Goal: Task Accomplishment & Management: Manage account settings

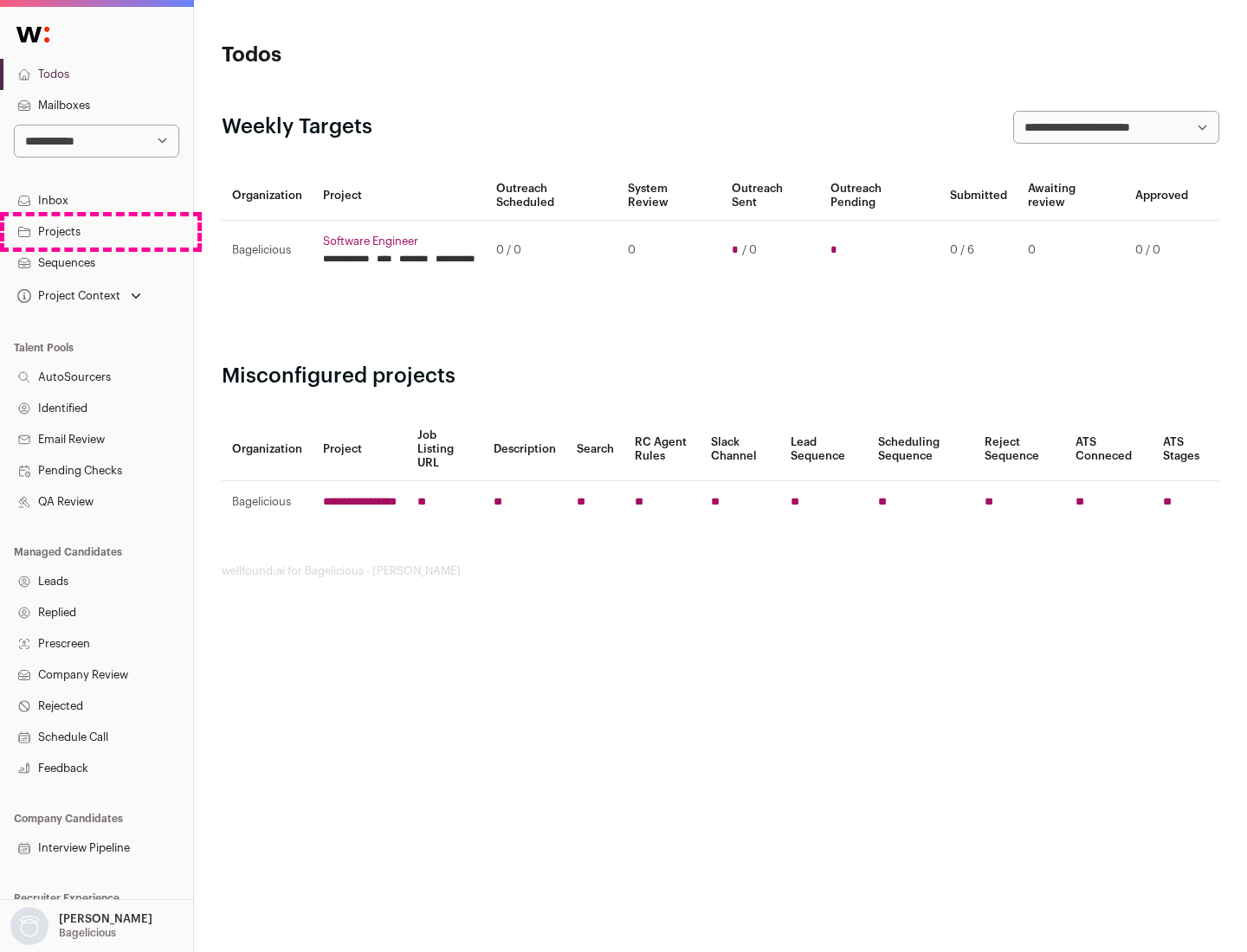
click at [96, 231] on link "Projects" at bounding box center [96, 232] width 194 height 31
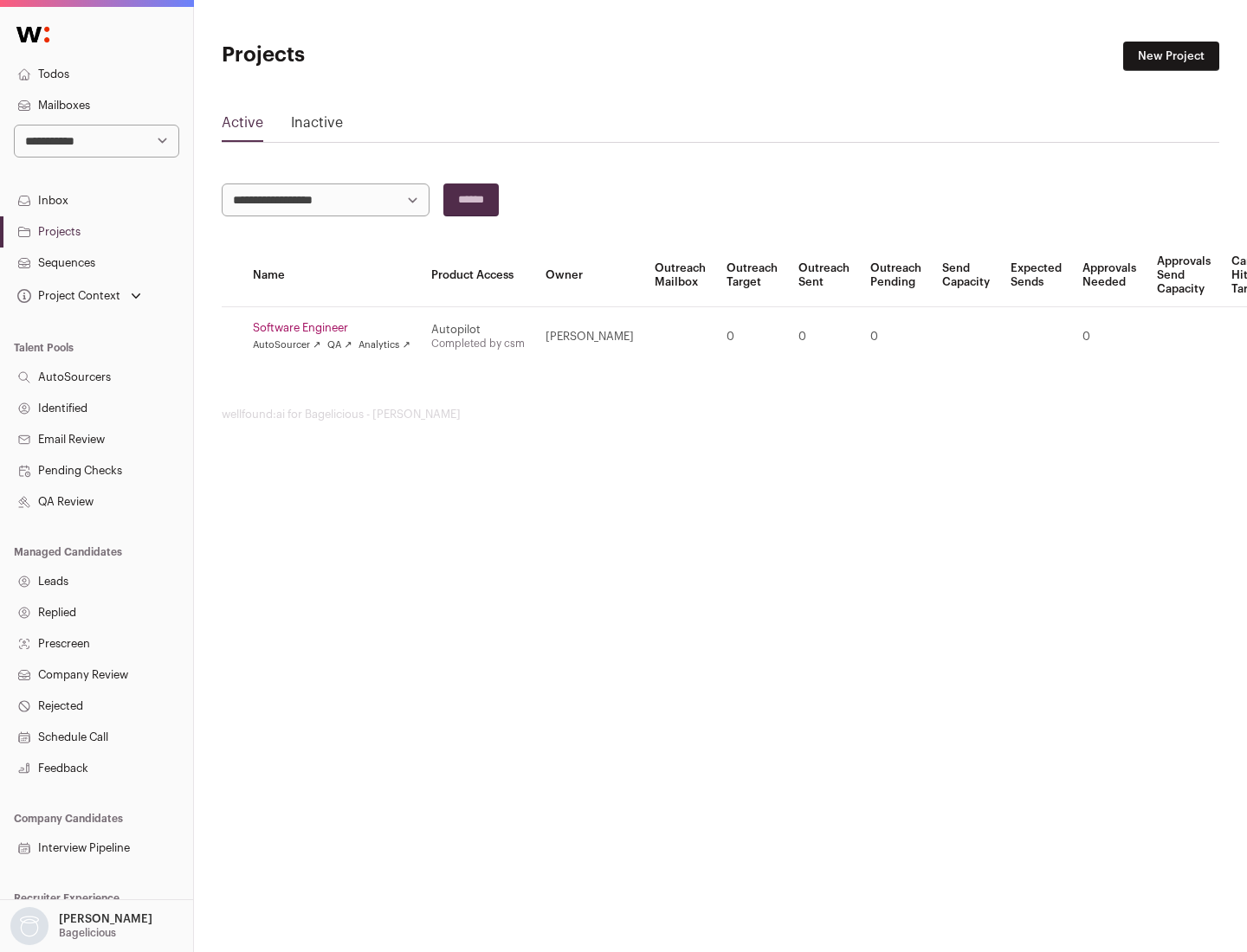
click at [337, 328] on link "Software Engineer" at bounding box center [331, 328] width 157 height 14
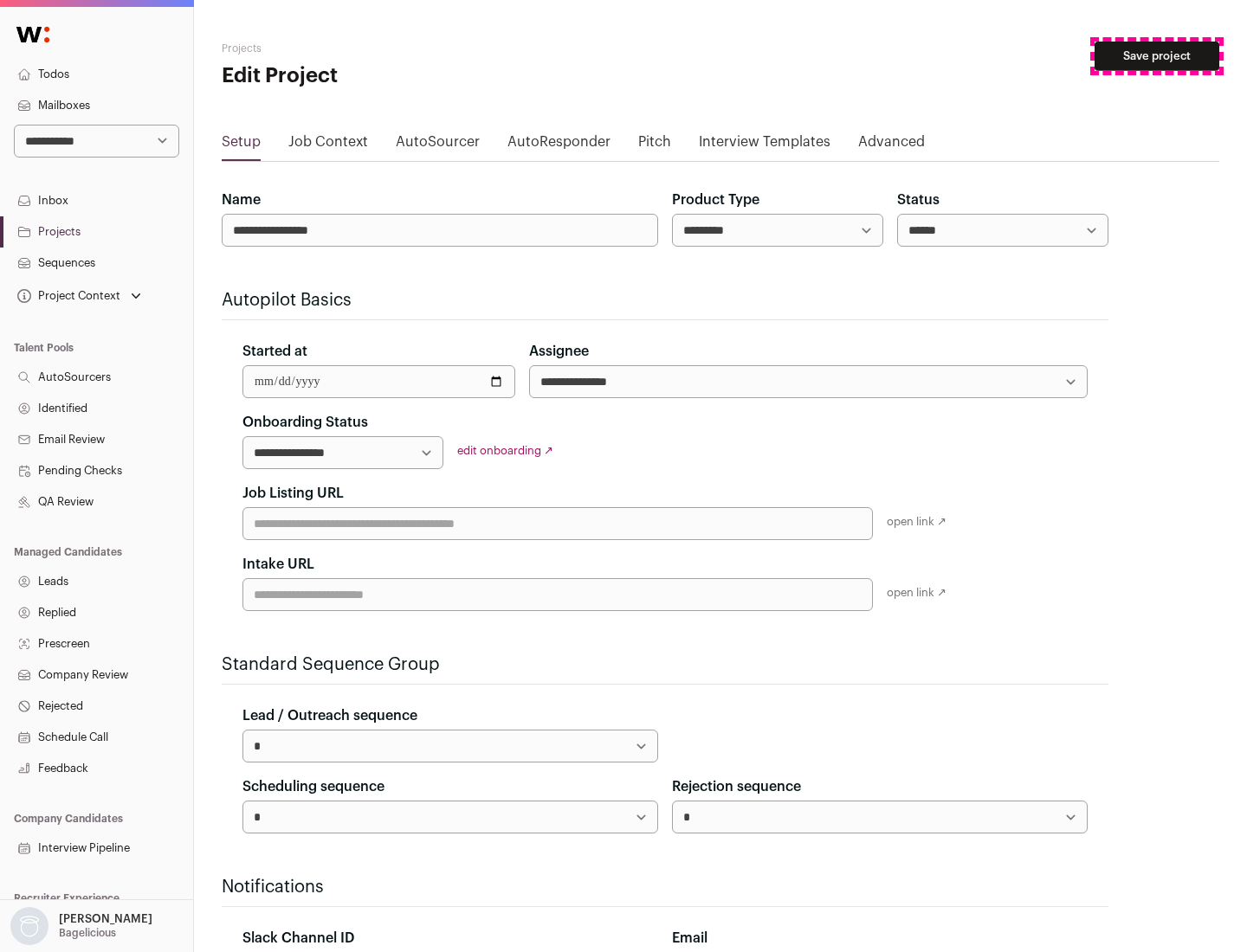
click at [1156, 56] on button "Save project" at bounding box center [1156, 56] width 125 height 30
